Goal: Task Accomplishment & Management: Complete application form

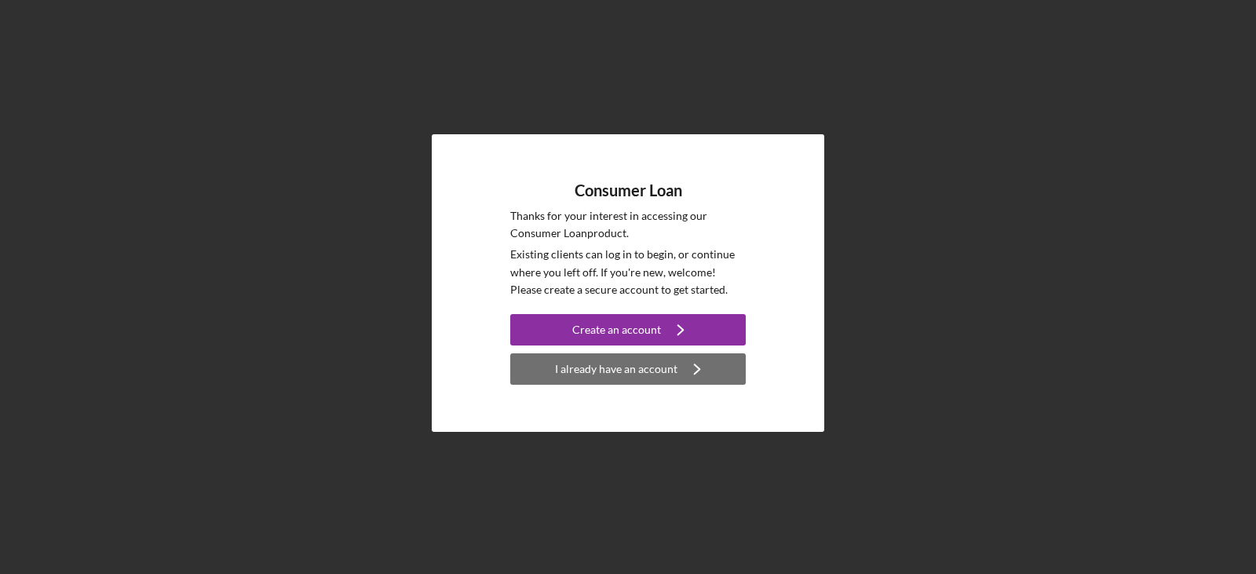
click at [671, 375] on div "I already have an account" at bounding box center [616, 368] width 122 height 31
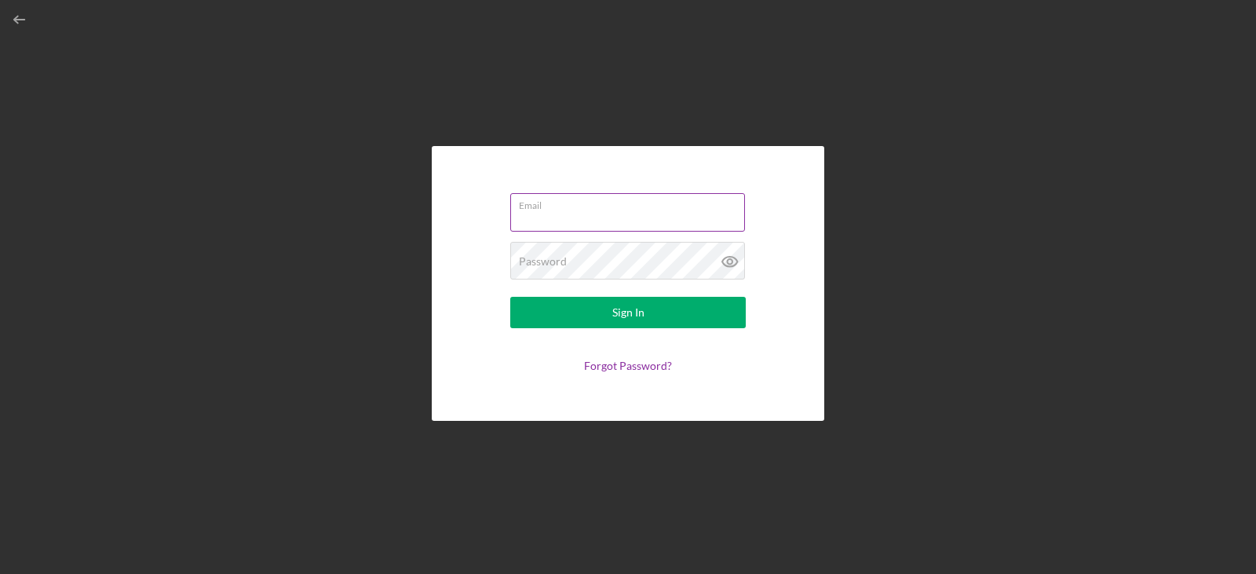
click at [545, 218] on input "Email" at bounding box center [627, 212] width 235 height 38
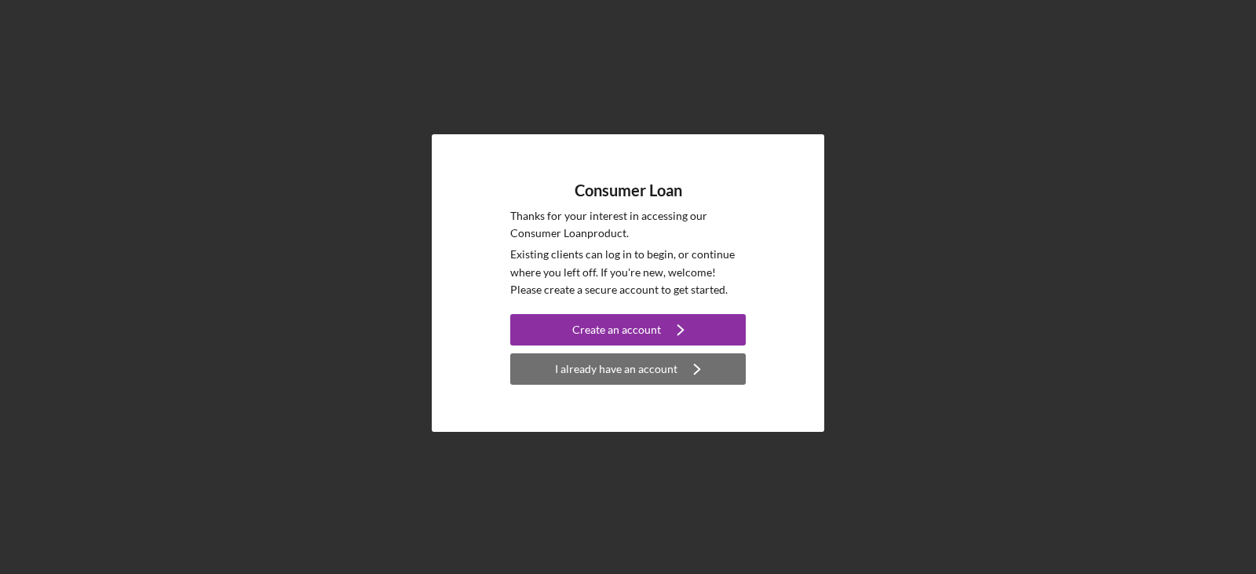
click at [655, 371] on div "I already have an account" at bounding box center [616, 368] width 122 height 31
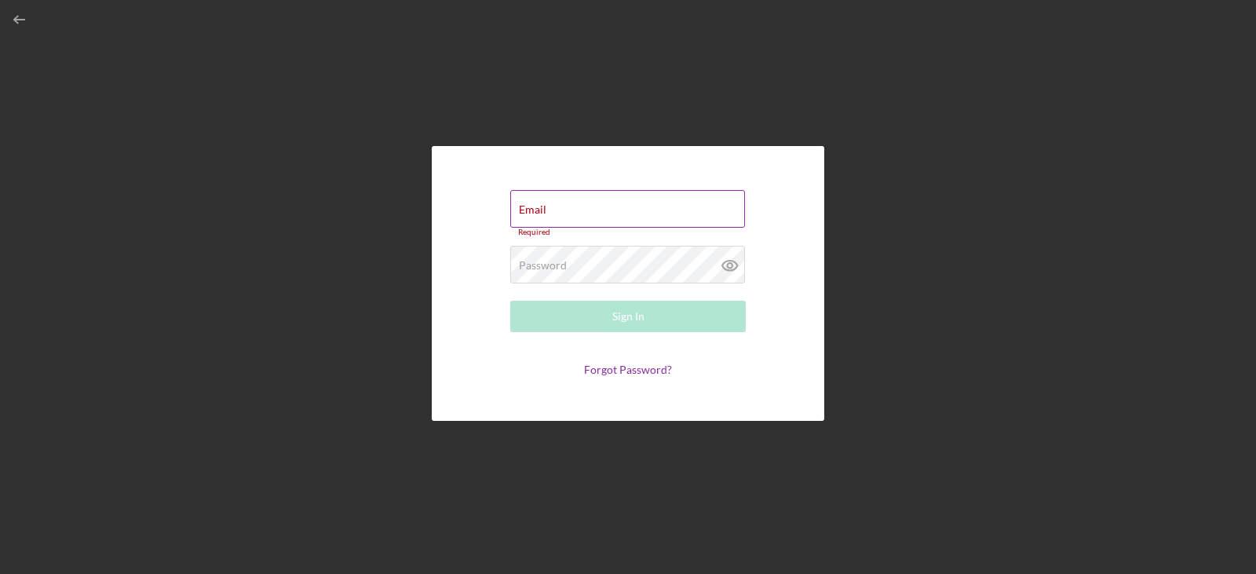
click at [554, 207] on div "Email Required" at bounding box center [628, 213] width 236 height 47
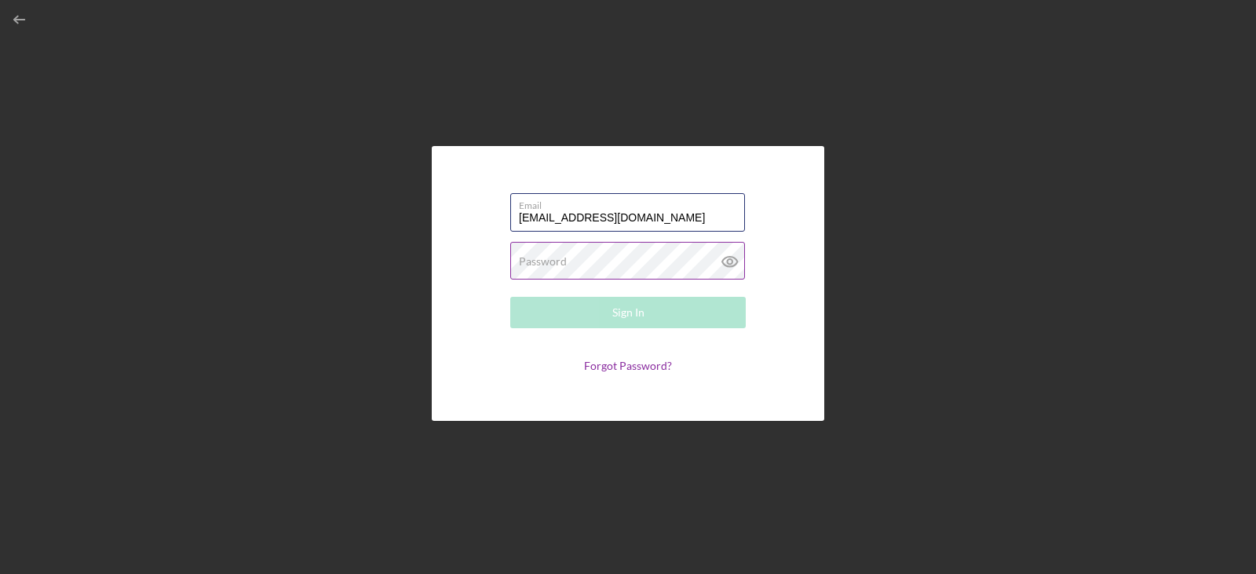
type input "[EMAIL_ADDRESS][DOMAIN_NAME]"
click at [551, 255] on label "Password" at bounding box center [543, 261] width 48 height 13
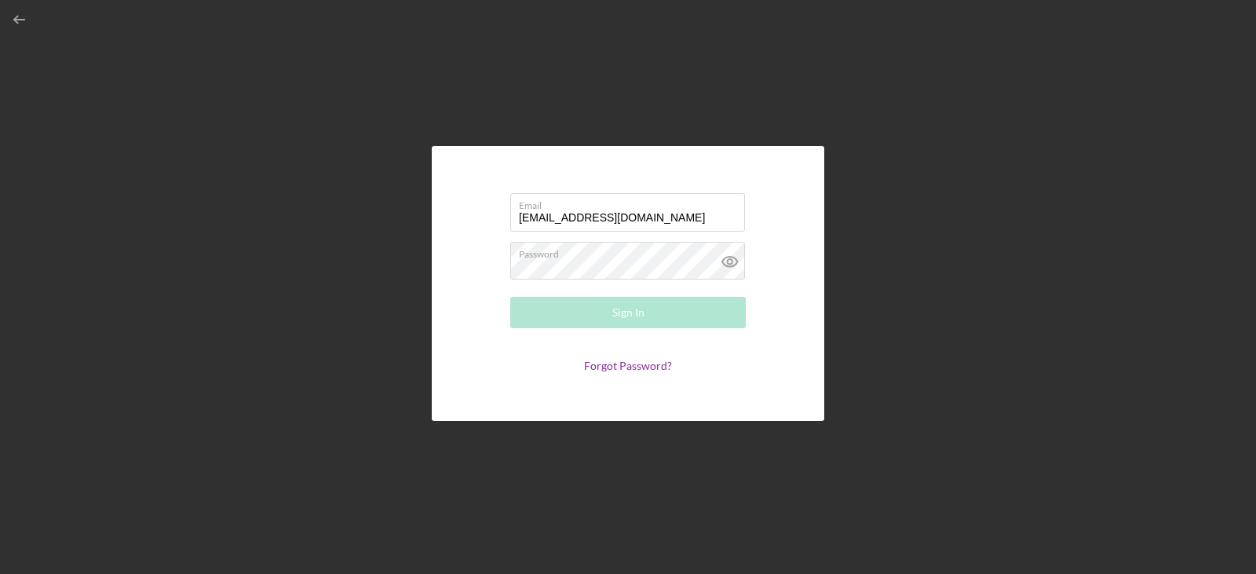
click at [884, 221] on div "Email falcowj@yahoo.com Password Required Sign In Forgot Password?" at bounding box center [628, 283] width 1241 height 566
